Goal: Browse casually: Explore the website without a specific task or goal

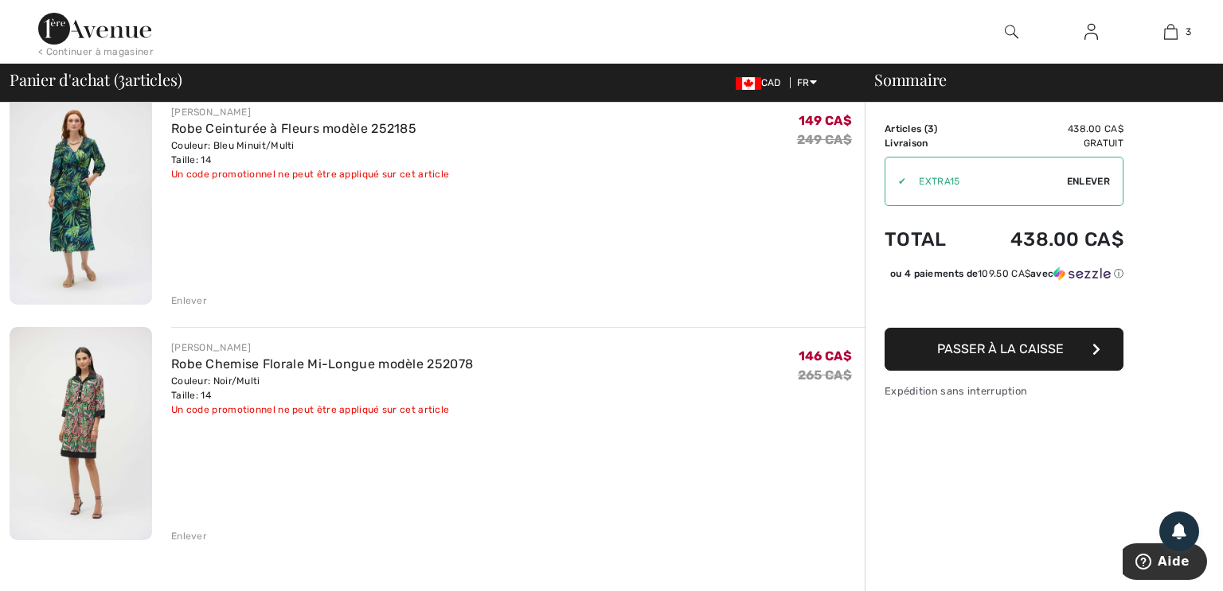
scroll to position [376, 0]
click at [55, 179] on img at bounding box center [81, 200] width 142 height 213
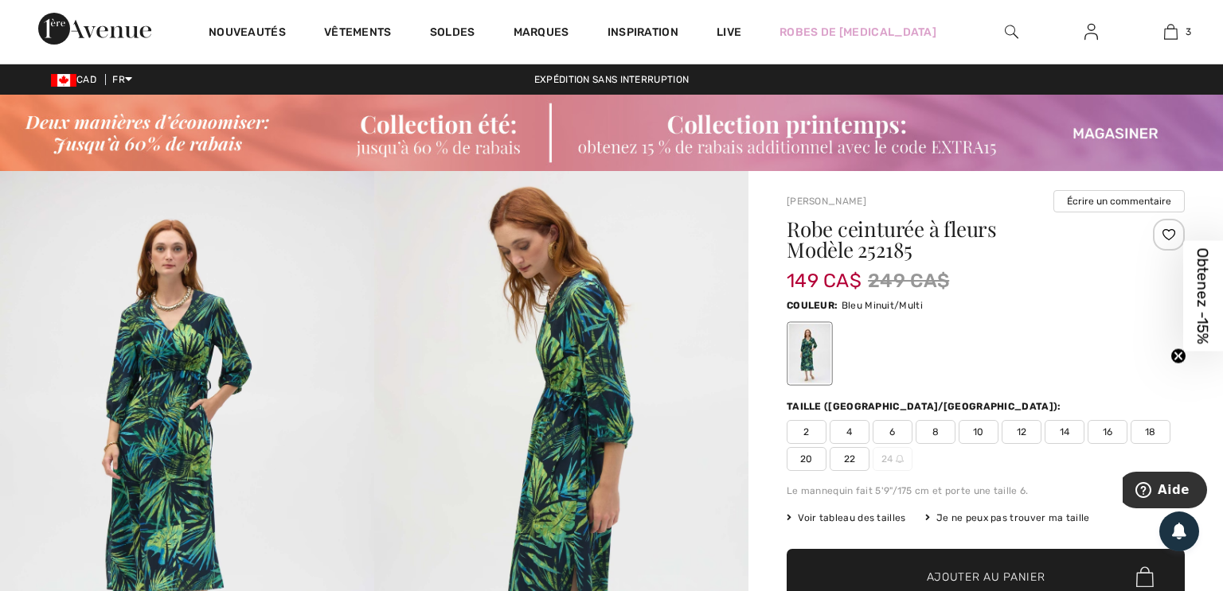
click at [216, 342] on img at bounding box center [187, 451] width 374 height 561
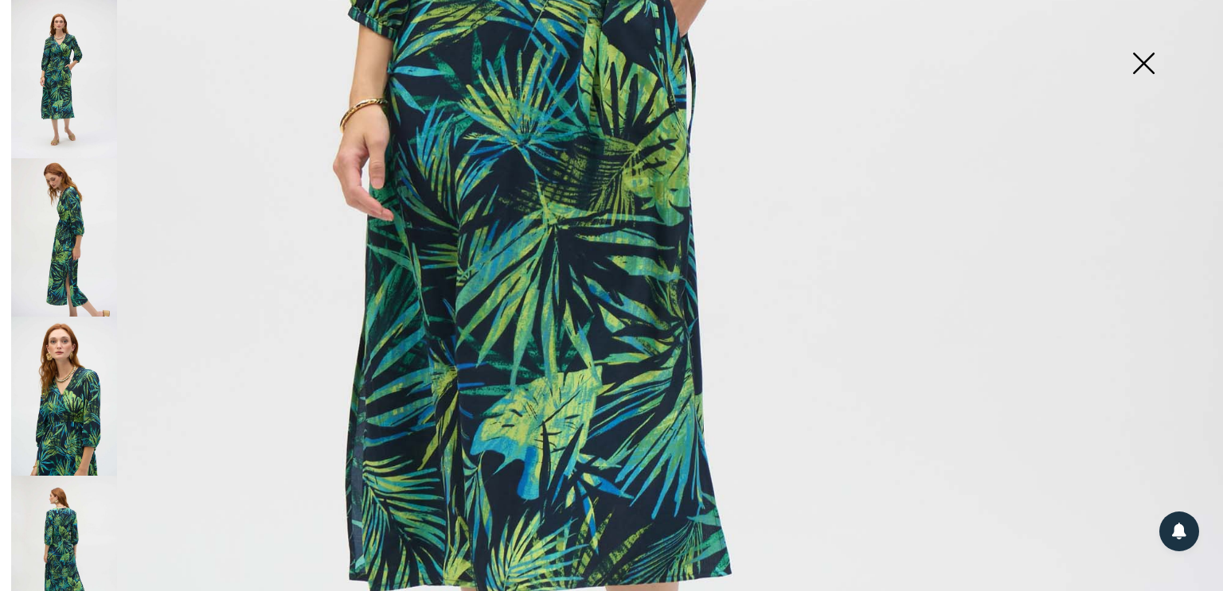
scroll to position [1136, 0]
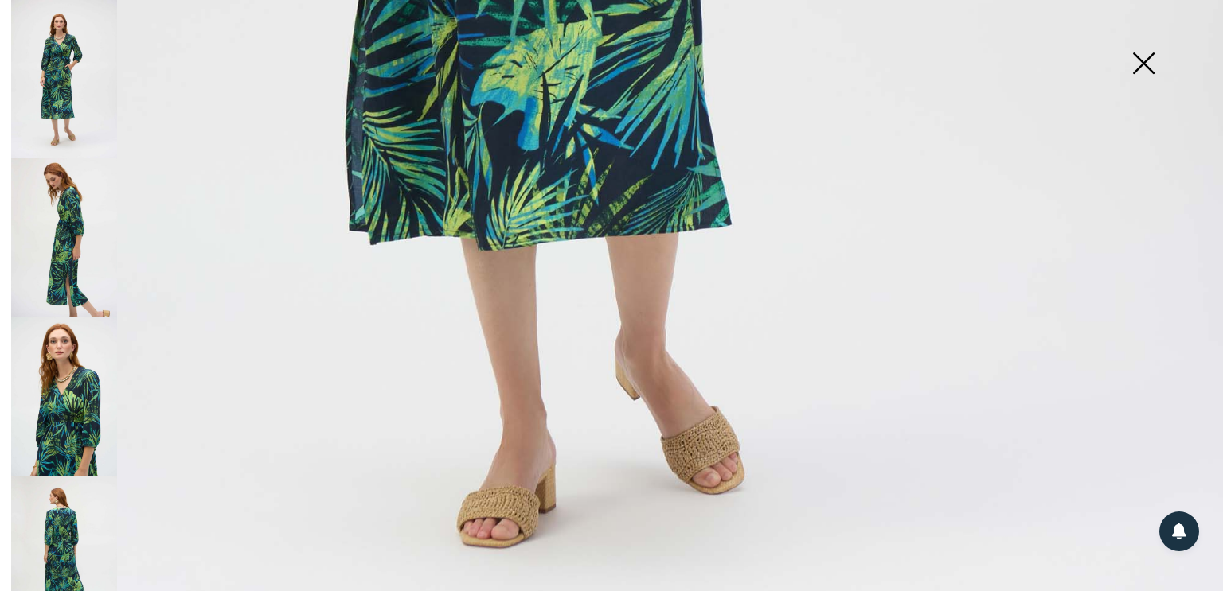
click at [97, 276] on img at bounding box center [64, 237] width 106 height 158
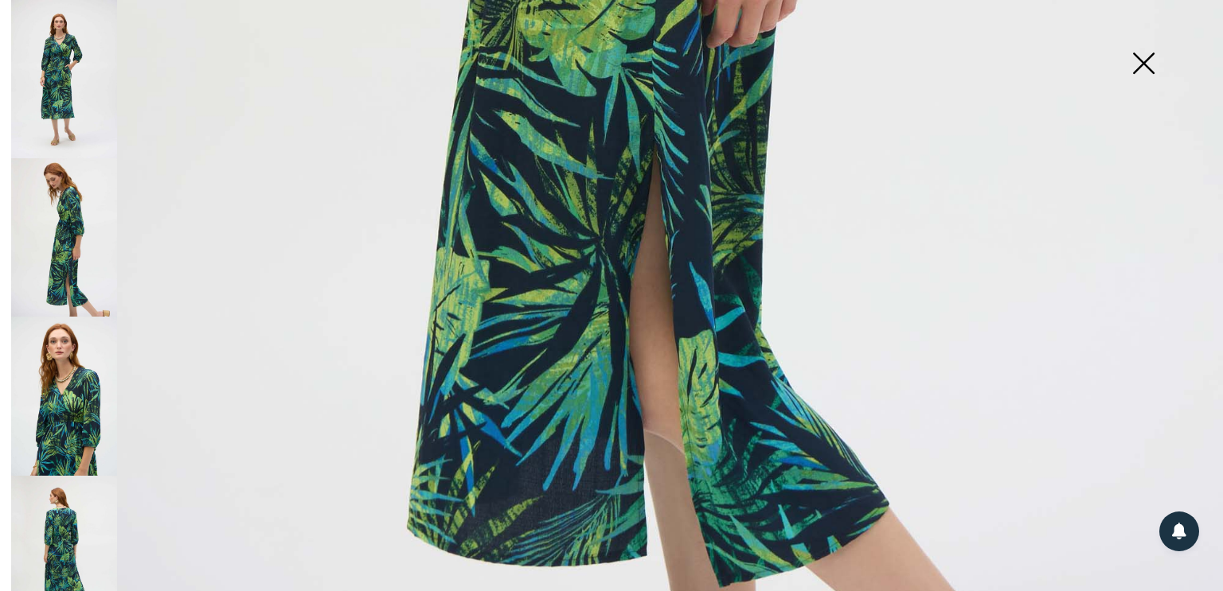
click at [107, 411] on img at bounding box center [64, 396] width 106 height 158
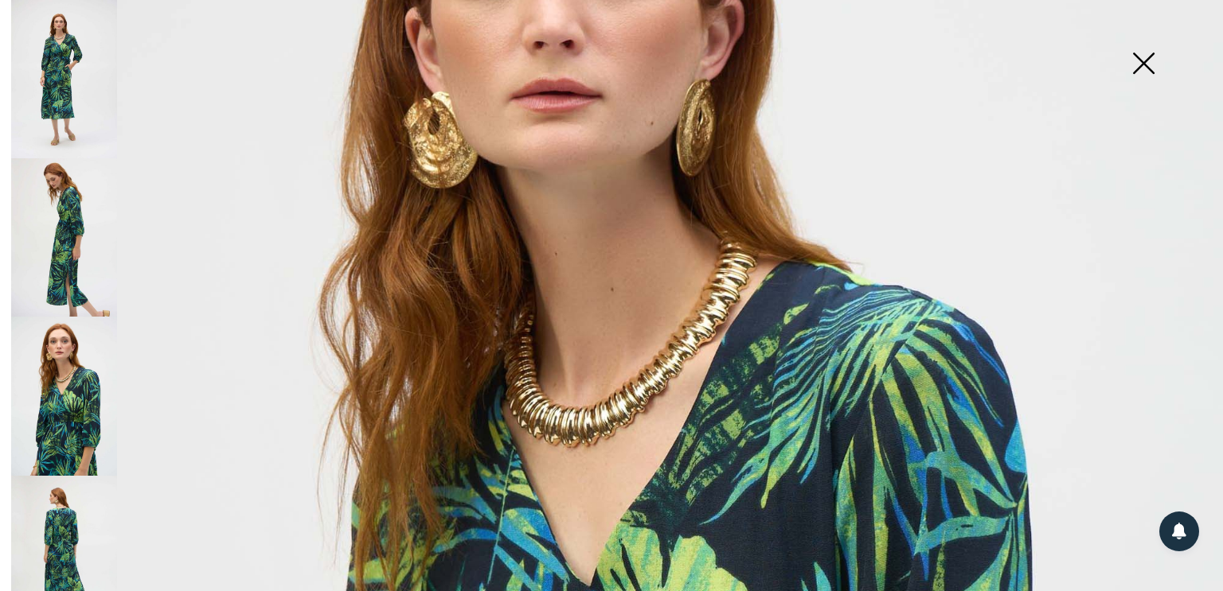
scroll to position [320, 0]
drag, startPoint x: 1137, startPoint y: 64, endPoint x: 1115, endPoint y: 87, distance: 31.0
click at [1137, 64] on img at bounding box center [1143, 65] width 80 height 82
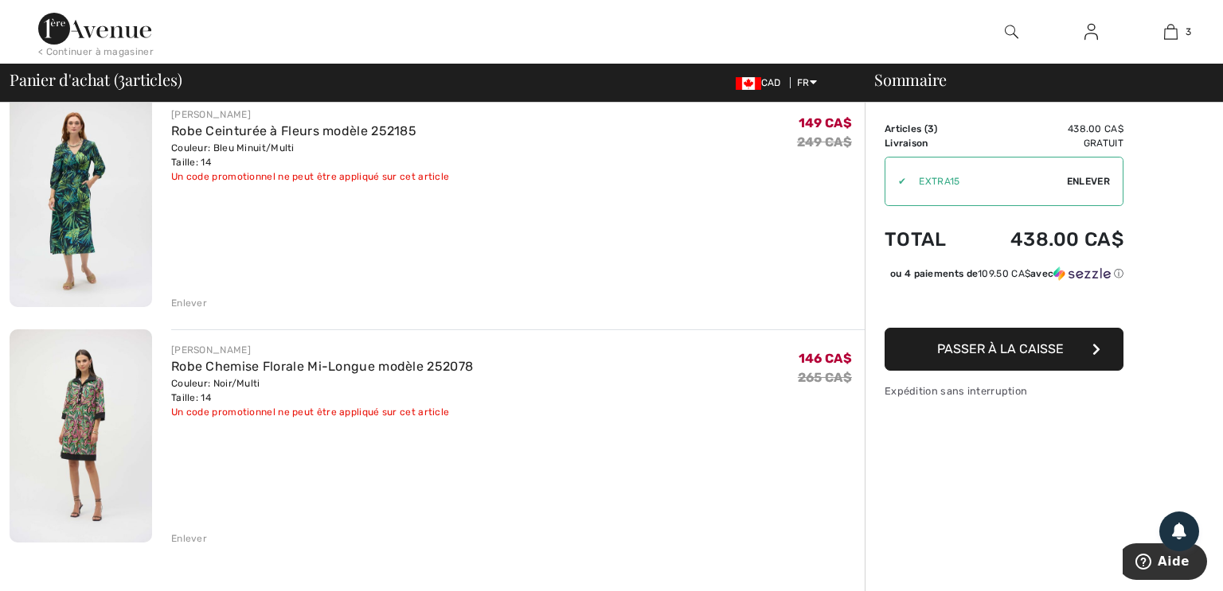
scroll to position [29, 0]
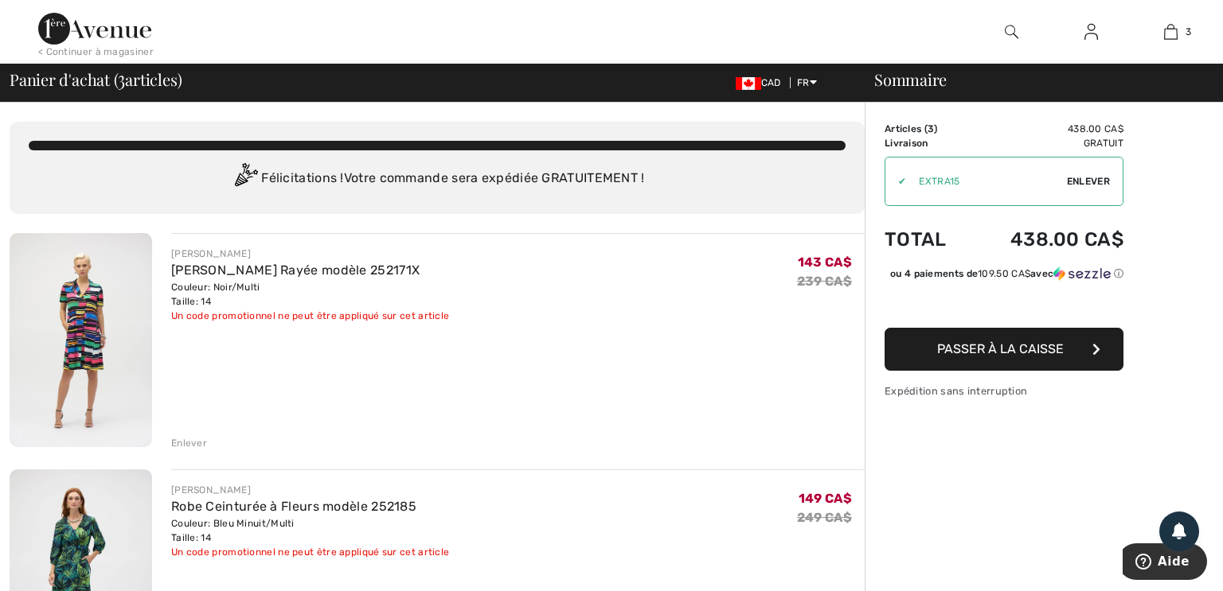
click at [65, 338] on img at bounding box center [81, 340] width 142 height 214
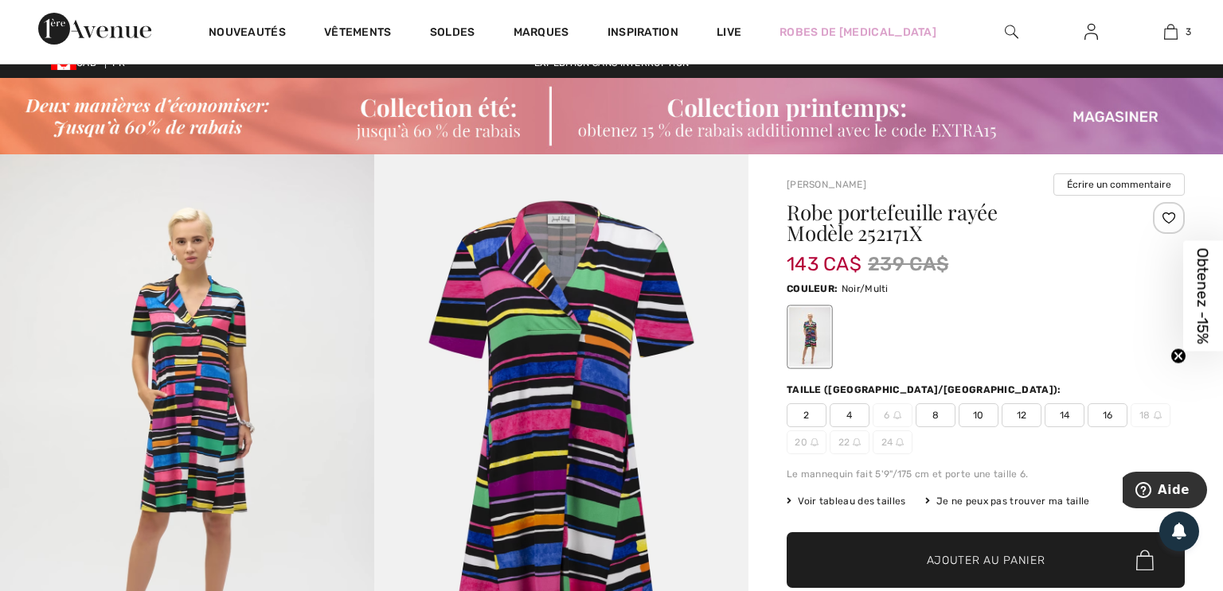
scroll to position [18, 0]
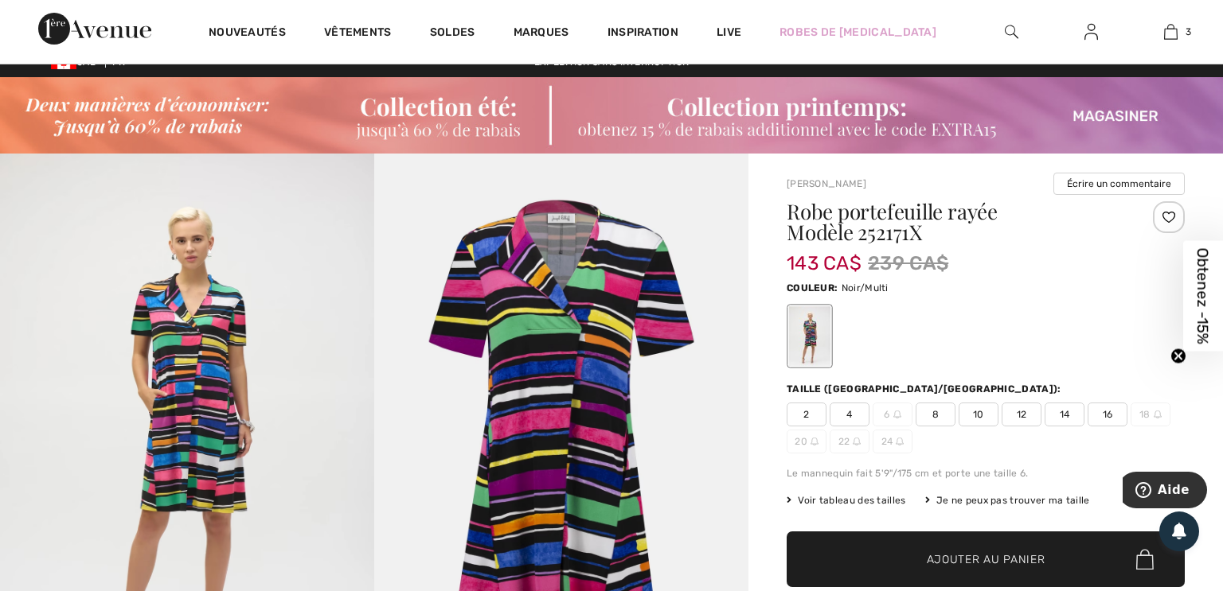
click at [197, 360] on img at bounding box center [187, 434] width 374 height 561
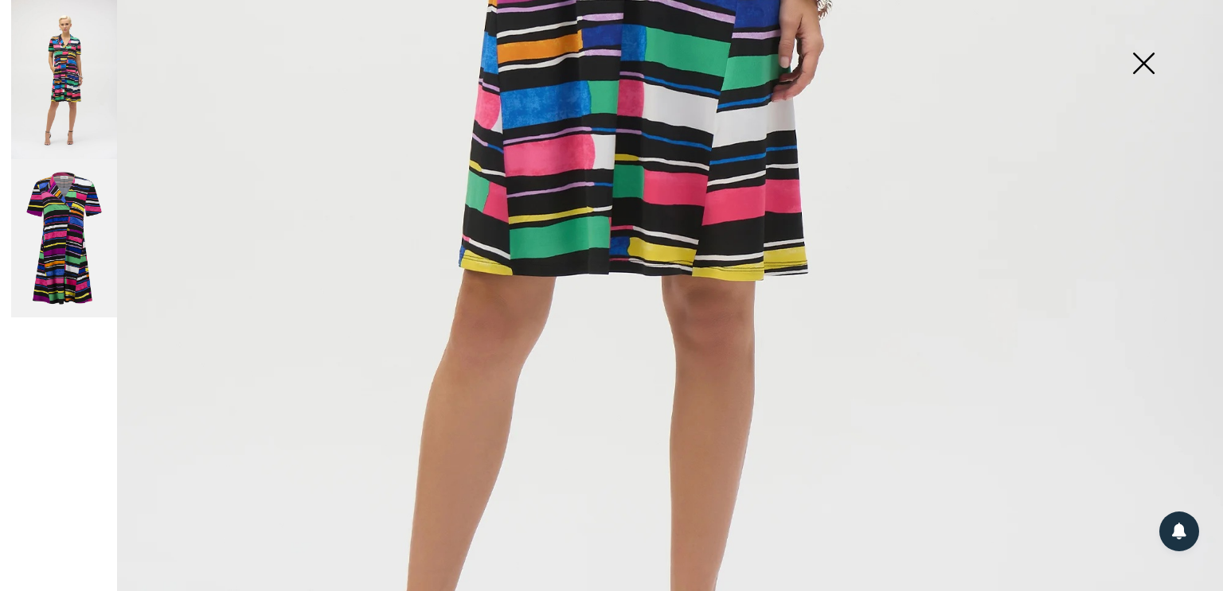
scroll to position [1242, 0]
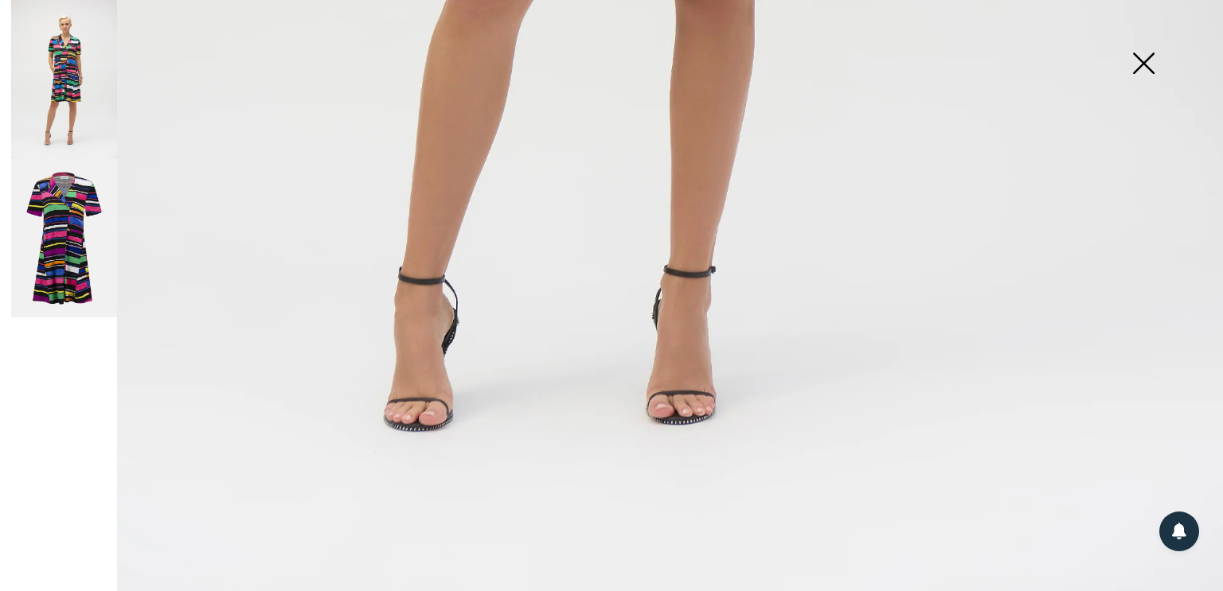
click at [75, 256] on img at bounding box center [64, 238] width 106 height 159
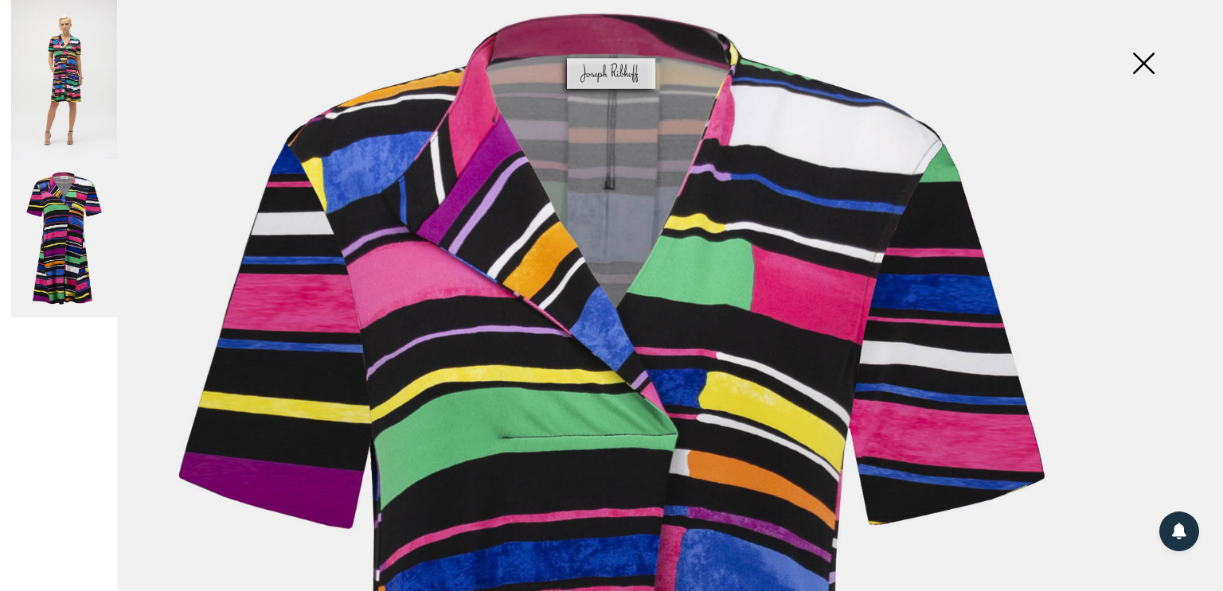
scroll to position [127, 0]
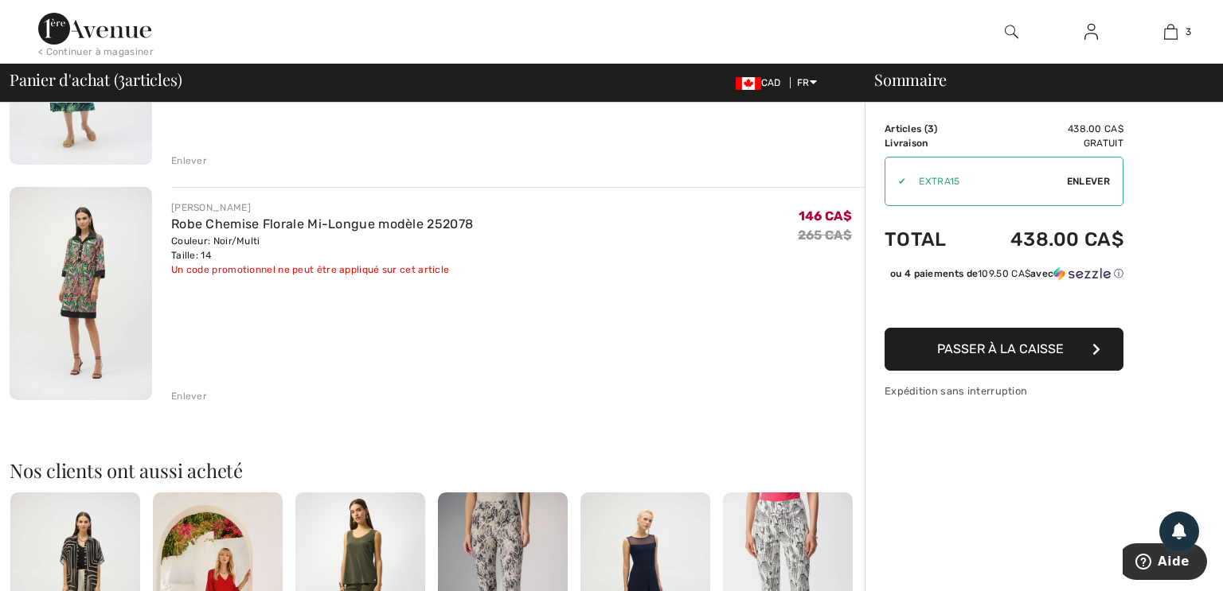
scroll to position [534, 0]
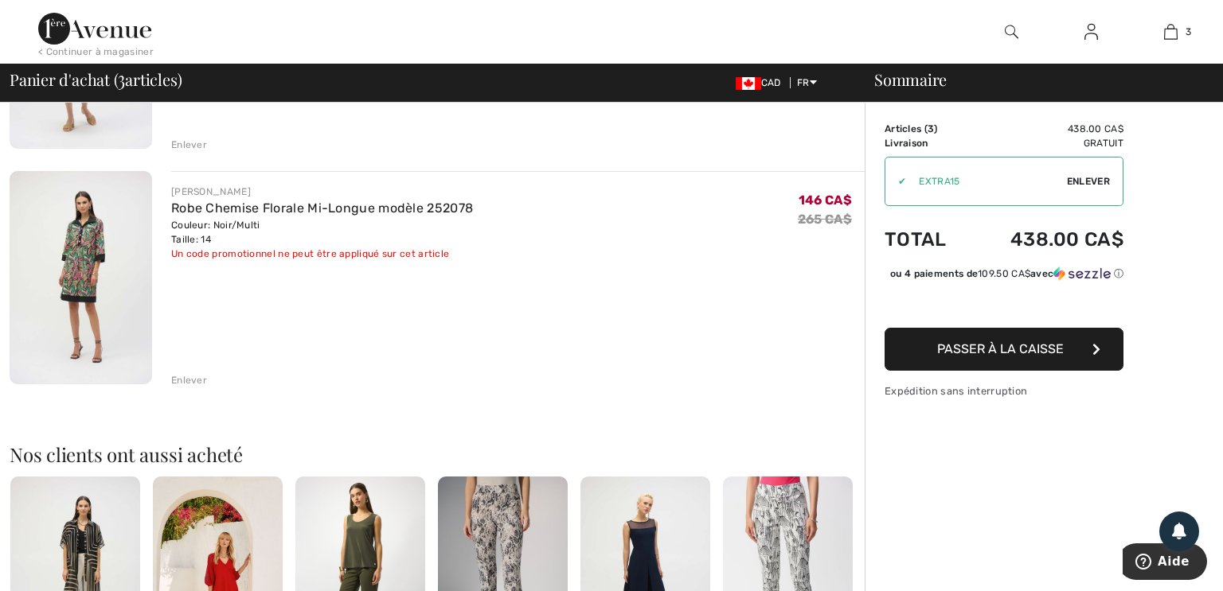
click at [96, 267] on img at bounding box center [81, 277] width 142 height 213
